Goal: Information Seeking & Learning: Learn about a topic

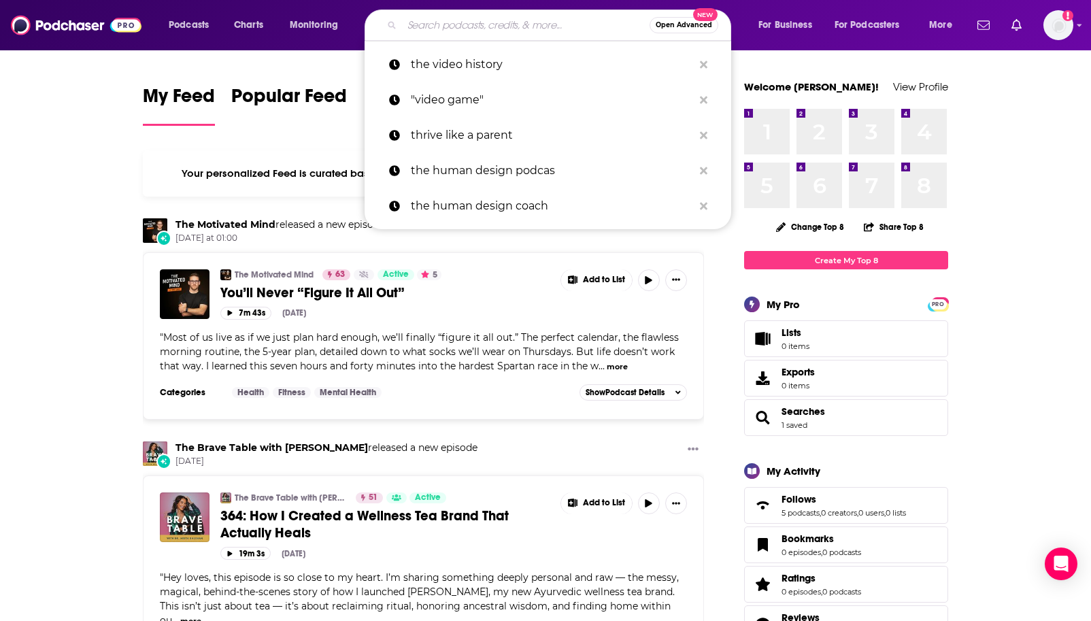
click at [434, 16] on input "Search podcasts, credits, & more..." at bounding box center [526, 25] width 248 height 22
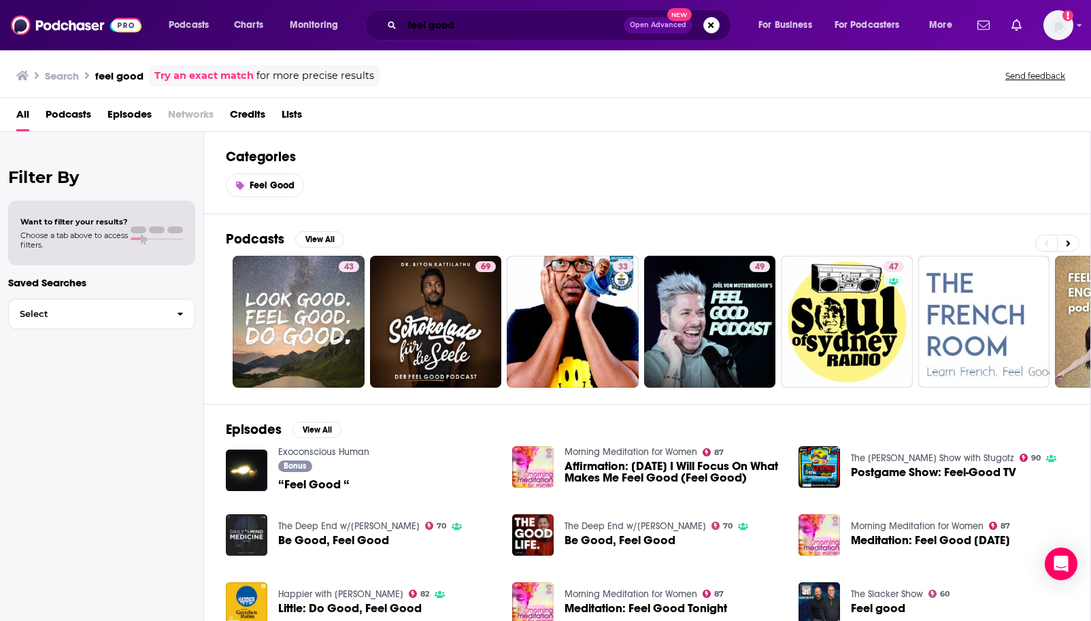
click at [495, 27] on input "feel good" at bounding box center [513, 25] width 222 height 22
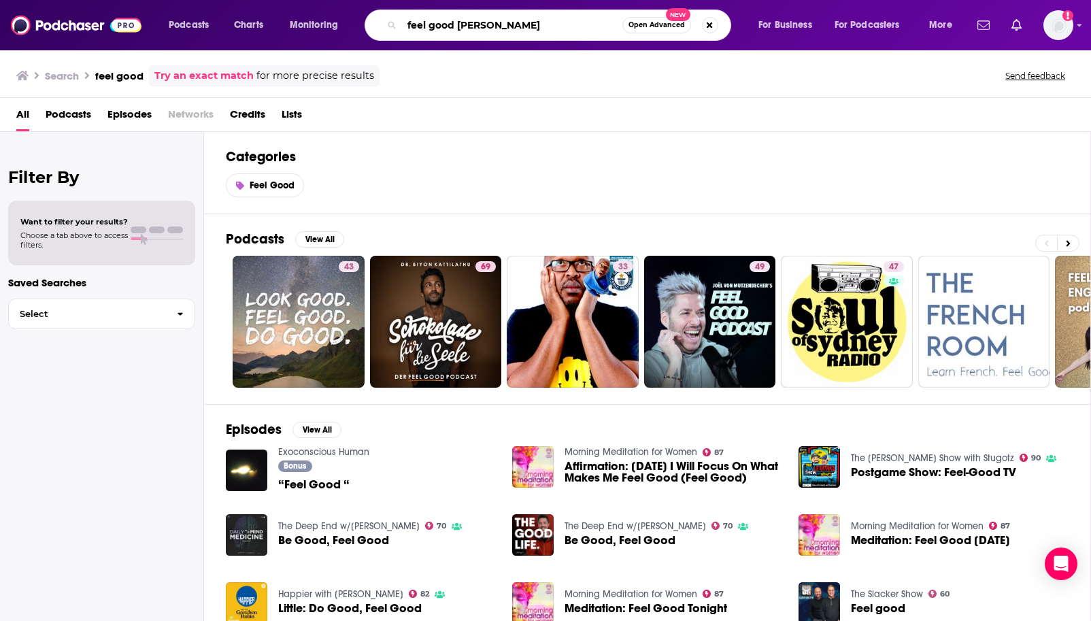
type input "feel good [PERSON_NAME]"
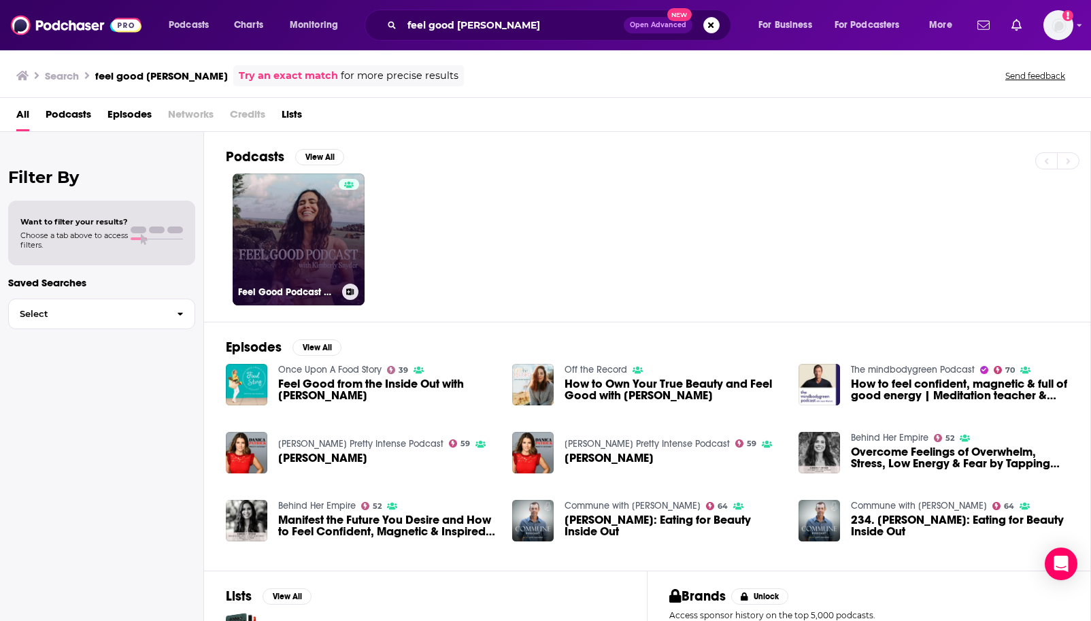
click at [344, 224] on div at bounding box center [349, 231] width 20 height 105
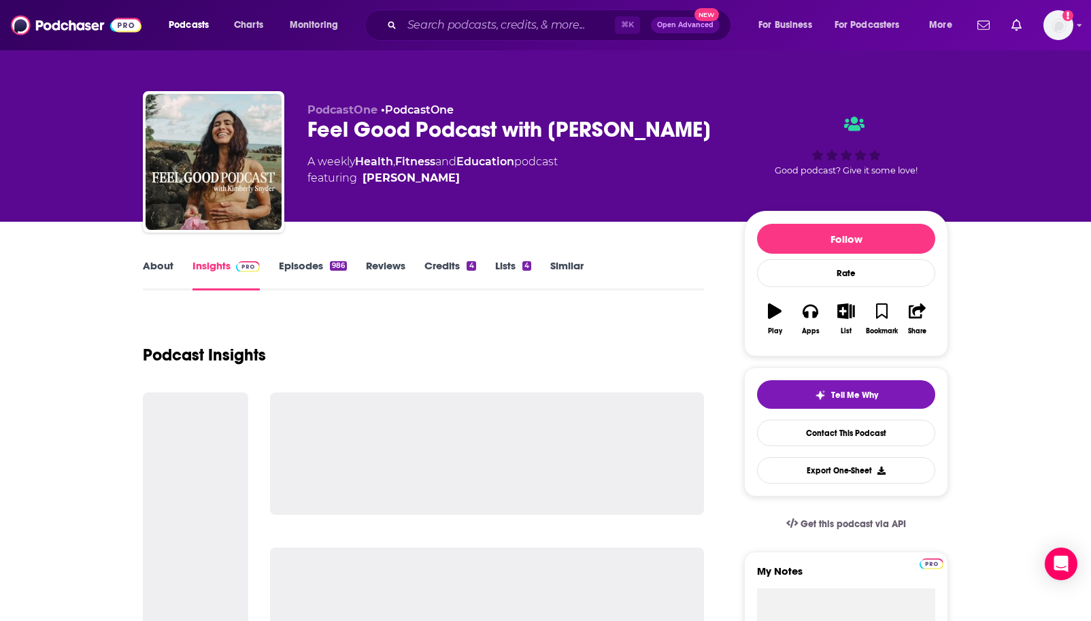
scroll to position [53, 0]
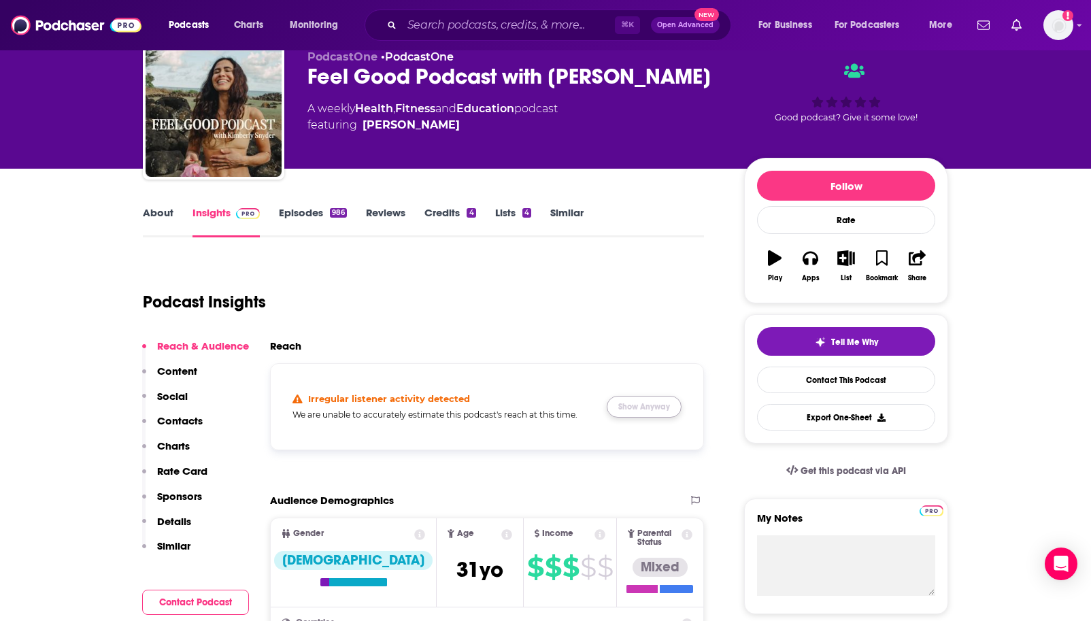
click at [651, 408] on button "Show Anyway" at bounding box center [644, 407] width 75 height 22
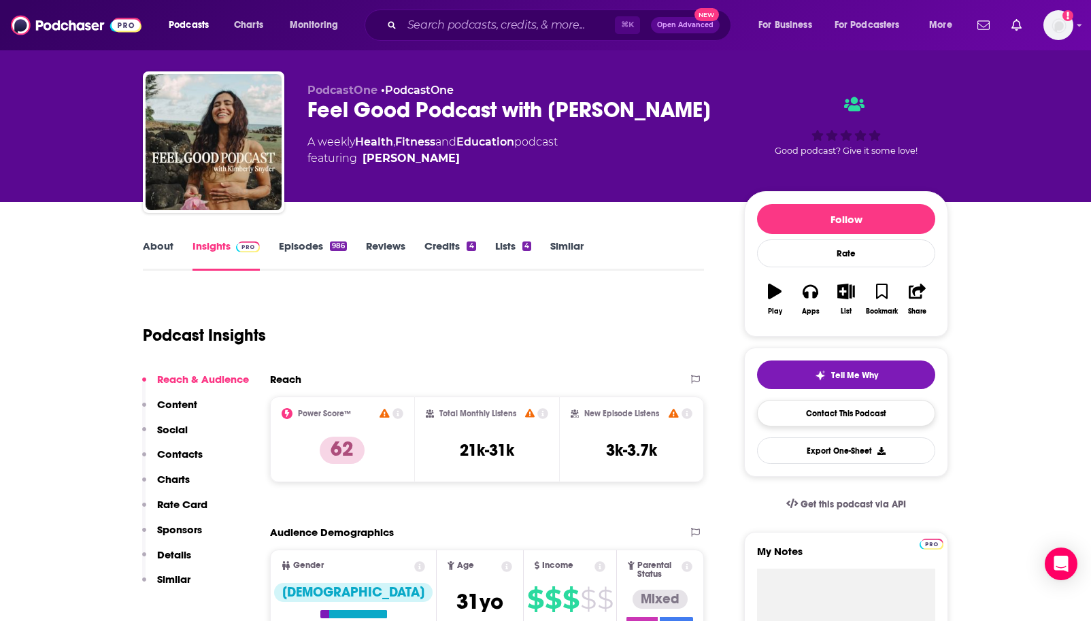
scroll to position [16, 0]
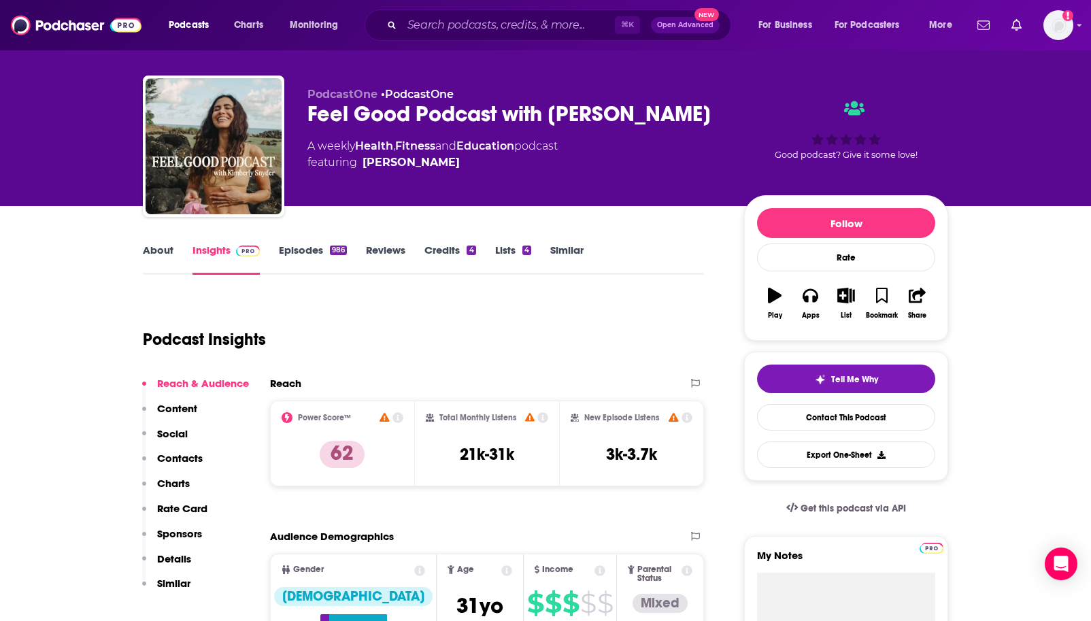
click at [168, 243] on link "About" at bounding box center [158, 258] width 31 height 31
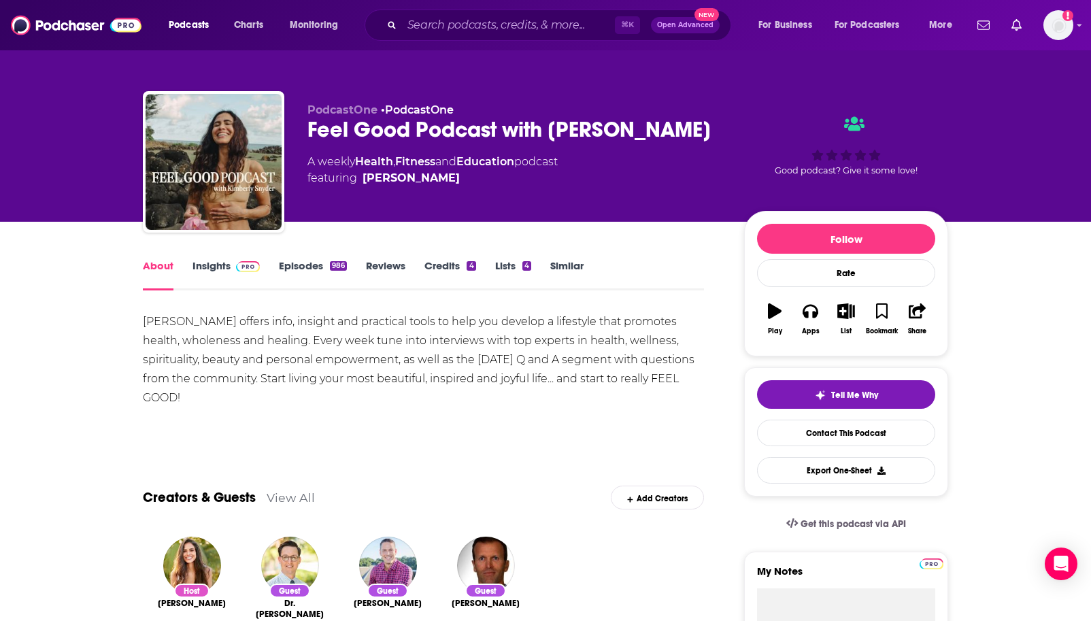
click at [233, 266] on span at bounding box center [245, 265] width 29 height 13
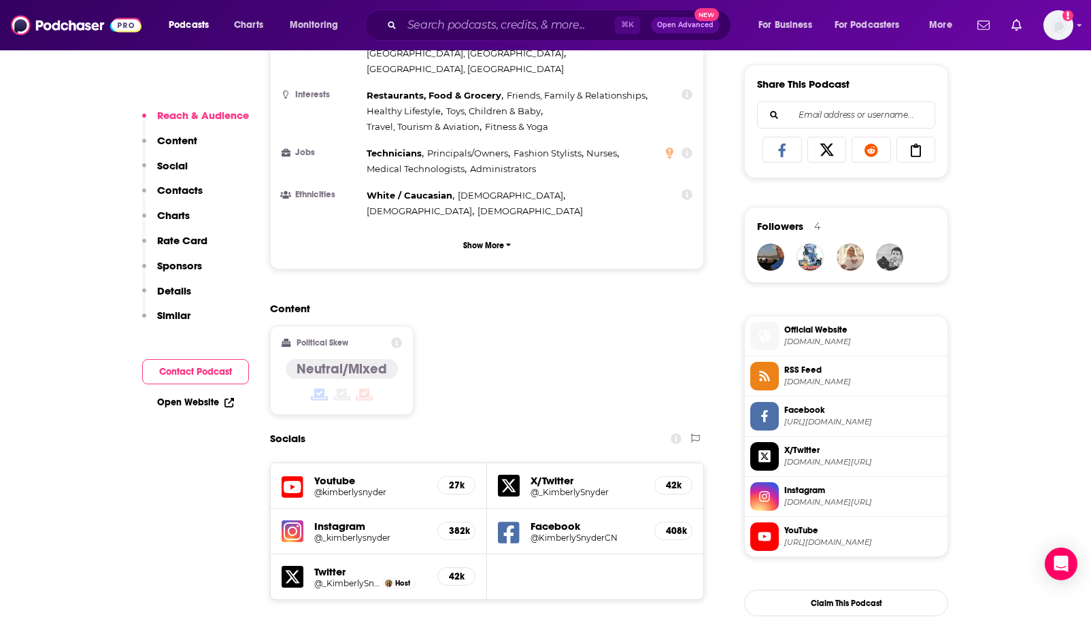
scroll to position [1038, 0]
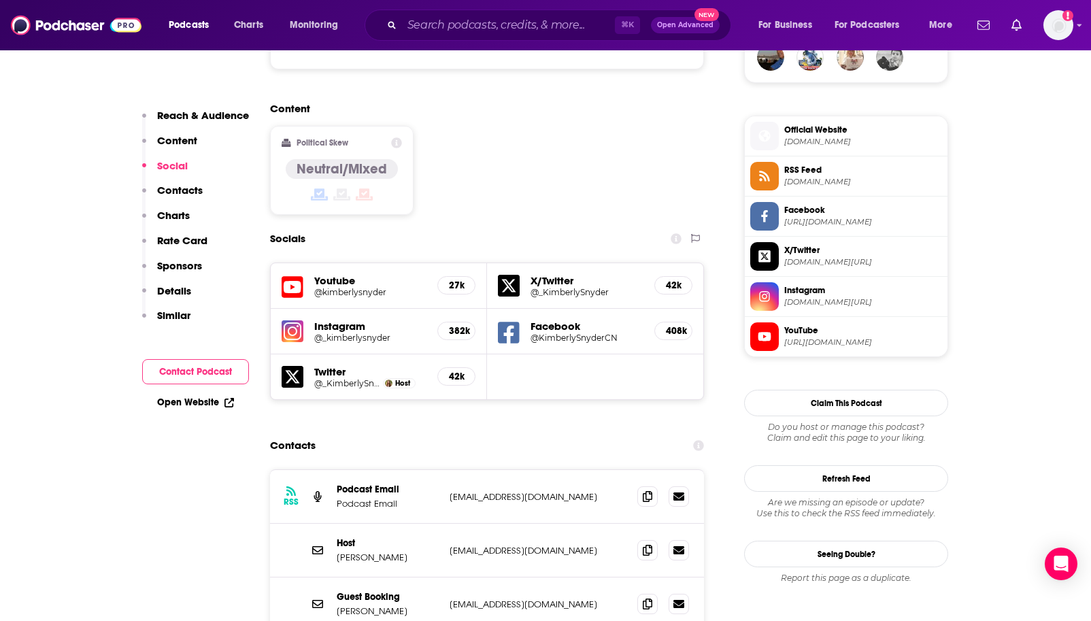
click at [558, 148] on div "Content Political Skew Neutral/Mixed" at bounding box center [487, 164] width 434 height 124
click at [458, 325] on h5 "382k" at bounding box center [456, 331] width 15 height 12
click at [384, 320] on h5 "Instagram" at bounding box center [370, 326] width 112 height 13
click at [335, 320] on h5 "Instagram" at bounding box center [370, 326] width 112 height 13
click at [298, 320] on img at bounding box center [293, 331] width 22 height 22
